Goal: Transaction & Acquisition: Purchase product/service

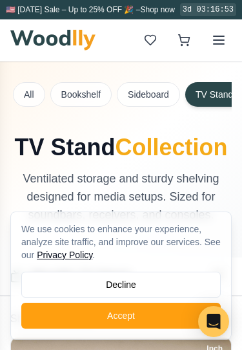
click at [81, 284] on button "Decline" at bounding box center [121, 285] width 200 height 26
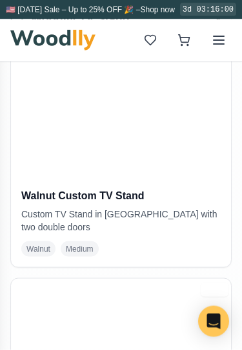
scroll to position [1314, 0]
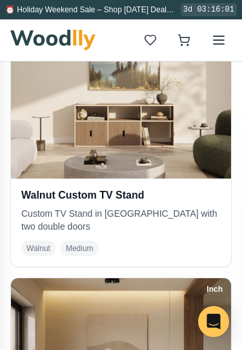
click at [217, 38] on icon at bounding box center [219, 40] width 16 height 16
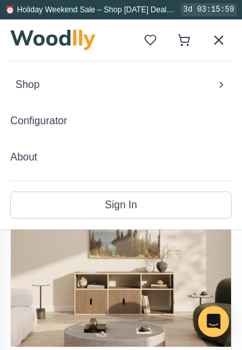
click at [23, 85] on span "Shop" at bounding box center [28, 85] width 24 height 16
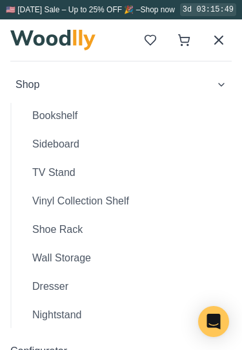
click at [49, 176] on button "TV Stand" at bounding box center [127, 173] width 210 height 26
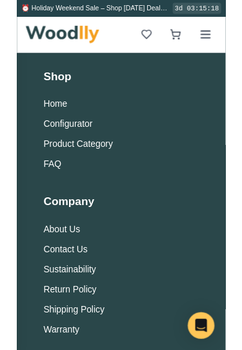
scroll to position [3828, 0]
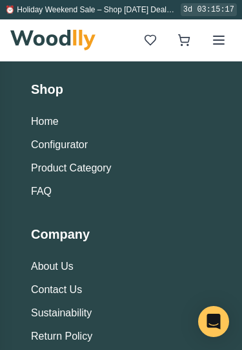
click at [48, 146] on button "Configurator" at bounding box center [59, 145] width 57 height 16
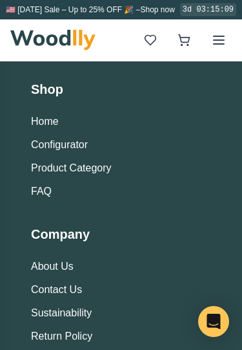
click at [54, 145] on button "Configurator" at bounding box center [59, 145] width 57 height 16
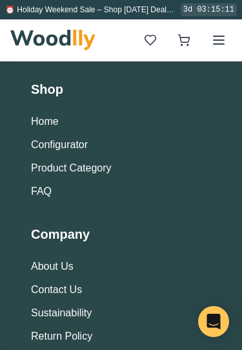
click at [57, 145] on button "Configurator" at bounding box center [59, 145] width 57 height 16
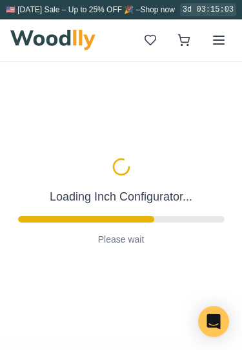
type input "63"
type input "2"
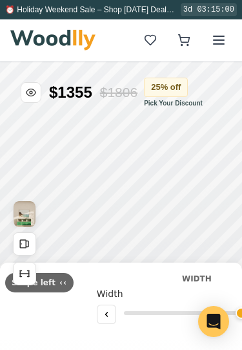
click at [101, 310] on button at bounding box center [106, 313] width 19 height 19
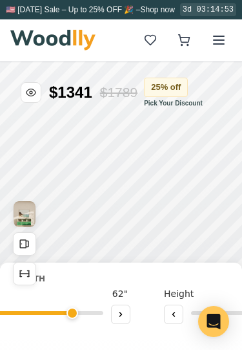
scroll to position [0, 100]
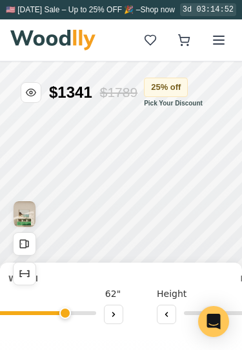
click at [111, 317] on icon at bounding box center [114, 314] width 8 height 8
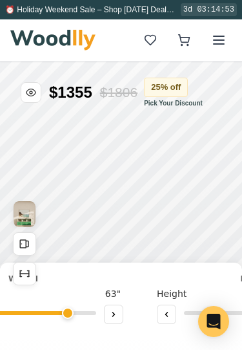
click at [111, 314] on icon at bounding box center [114, 314] width 8 height 8
type input "72"
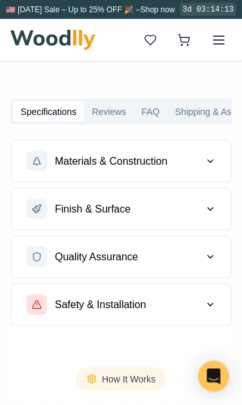
scroll to position [765, 0]
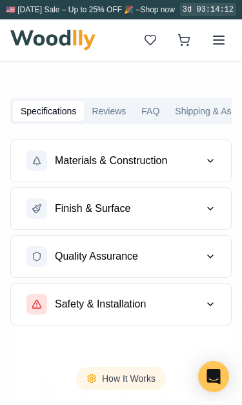
click at [68, 169] on div "Materials & Construction" at bounding box center [97, 161] width 141 height 21
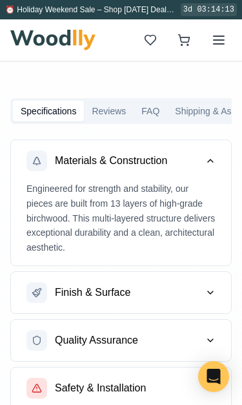
click at [66, 293] on span "Finish & Surface" at bounding box center [93, 293] width 76 height 16
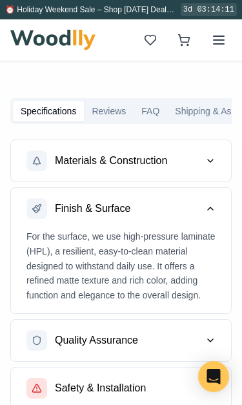
click at [61, 343] on span "Quality Assurance" at bounding box center [96, 341] width 83 height 16
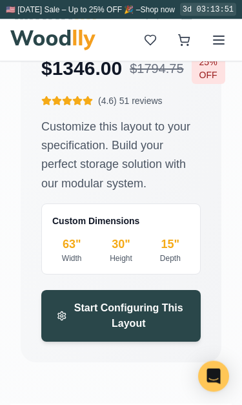
scroll to position [2671, 0]
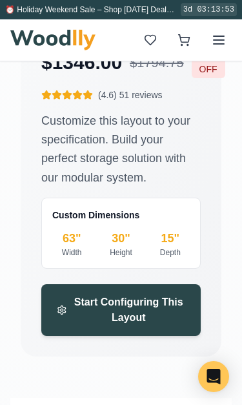
click at [107, 304] on span "Start Configuring This Layout" at bounding box center [128, 310] width 113 height 31
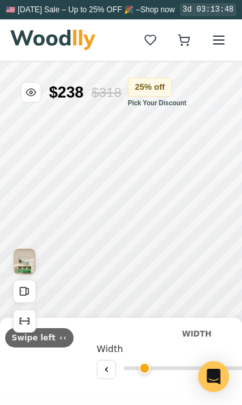
type input "63"
type input "2"
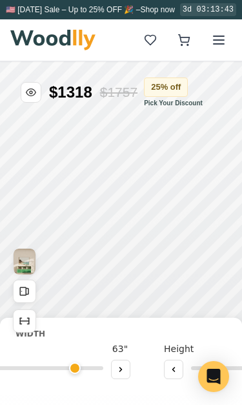
scroll to position [0, 95]
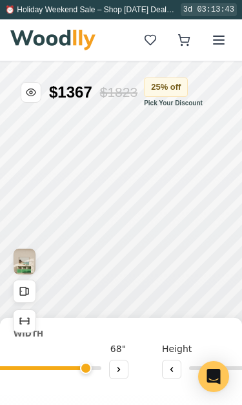
type input "72"
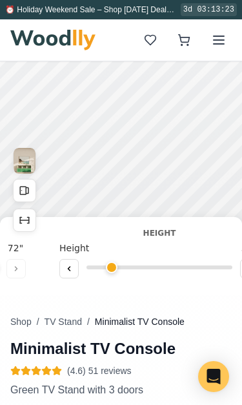
scroll to position [0, 200]
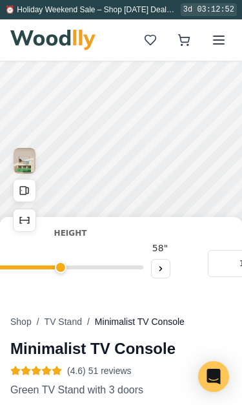
scroll to position [0, 290]
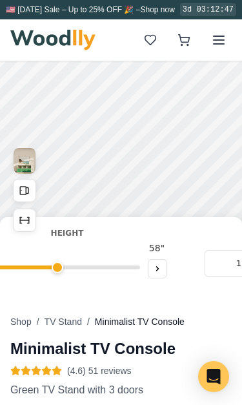
type input "2"
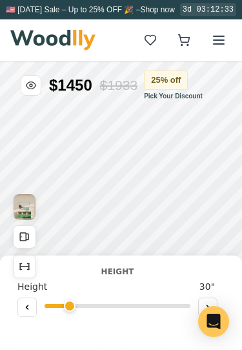
scroll to position [0, 0]
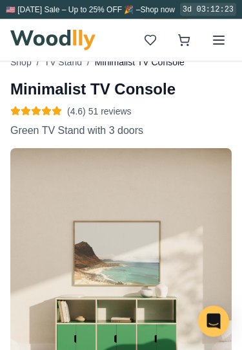
scroll to position [306, 0]
